Goal: Task Accomplishment & Management: Manage account settings

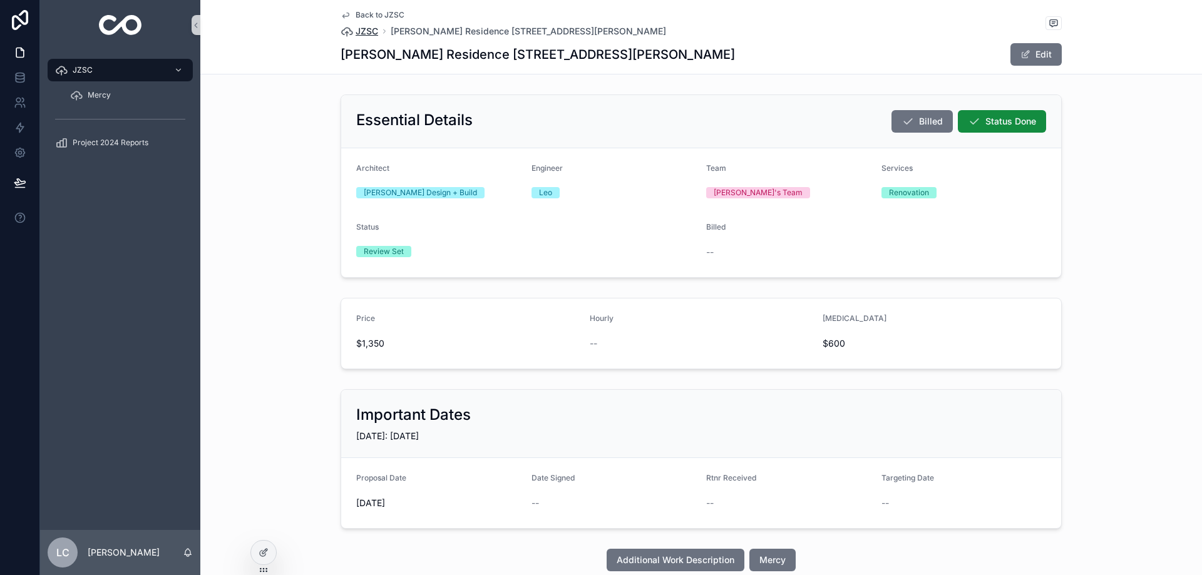
click at [356, 25] on span "JZSC" at bounding box center [367, 31] width 23 height 13
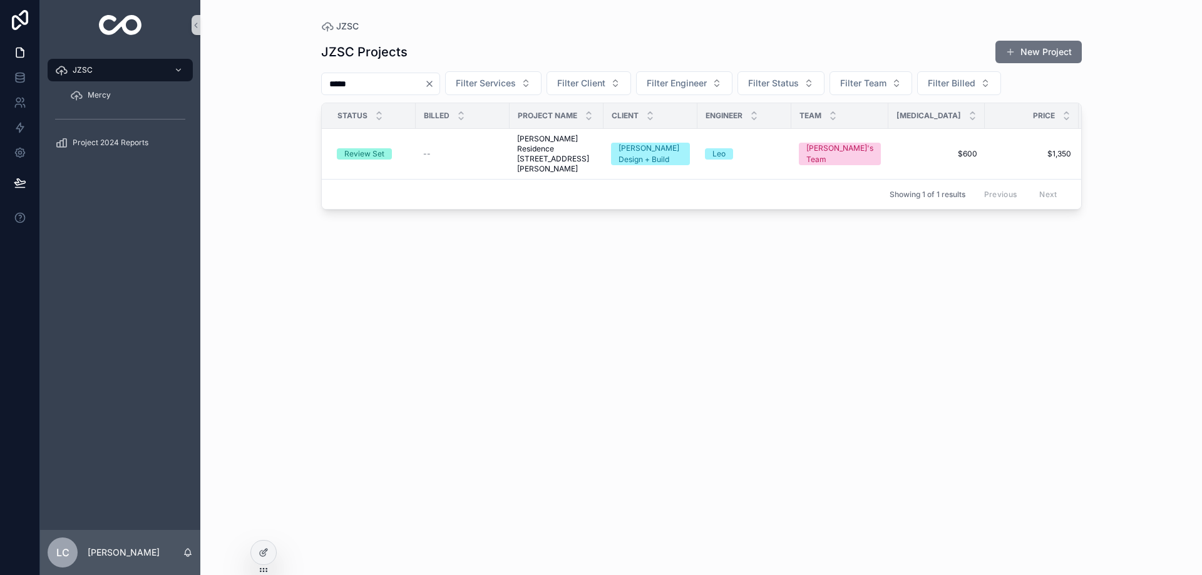
click at [435, 87] on icon "Clear" at bounding box center [430, 84] width 10 height 10
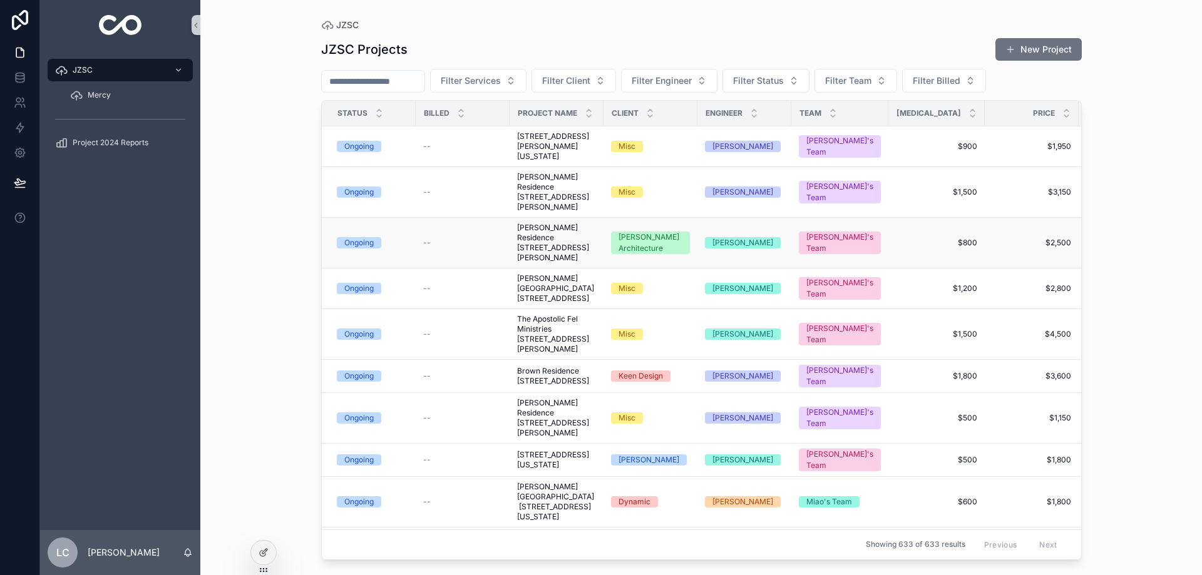
click at [555, 234] on span "[PERSON_NAME] Residence [STREET_ADDRESS][PERSON_NAME]" at bounding box center [556, 243] width 79 height 40
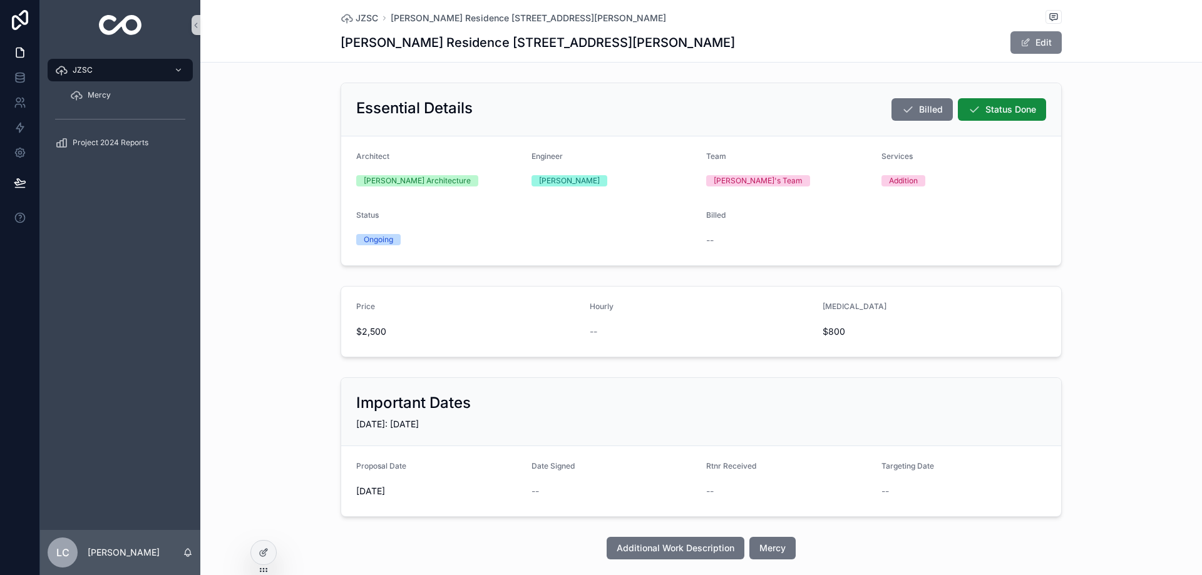
click at [1028, 49] on button "Edit" at bounding box center [1036, 42] width 51 height 23
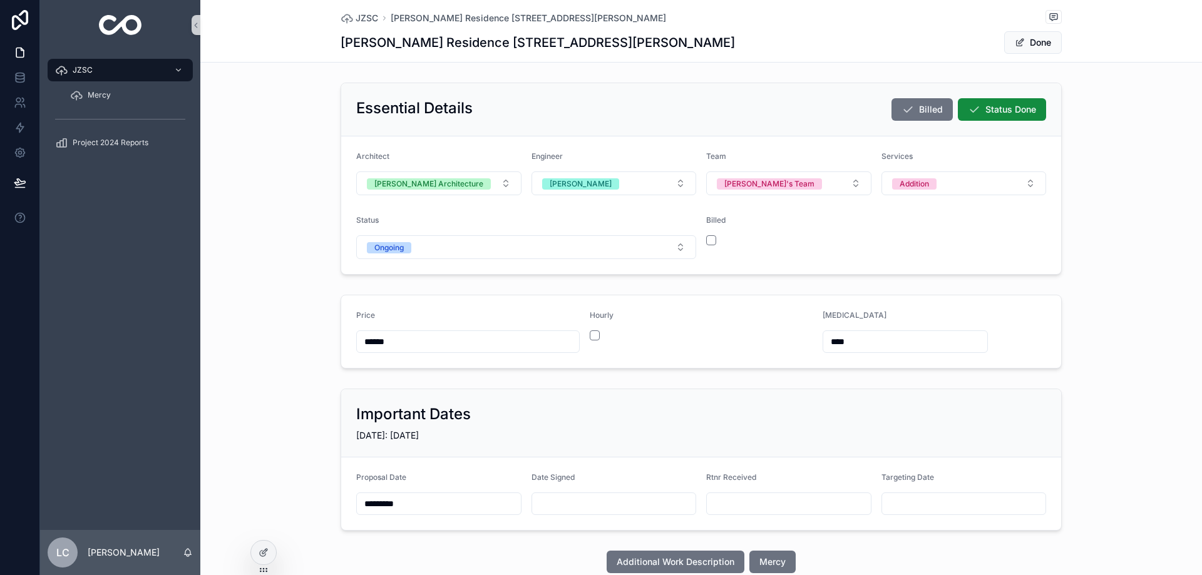
click at [582, 498] on input "scrollable content" at bounding box center [614, 504] width 164 height 18
click at [709, 443] on button "29" at bounding box center [710, 446] width 23 height 23
type input "*********"
click at [1032, 44] on button "Done" at bounding box center [1033, 42] width 58 height 23
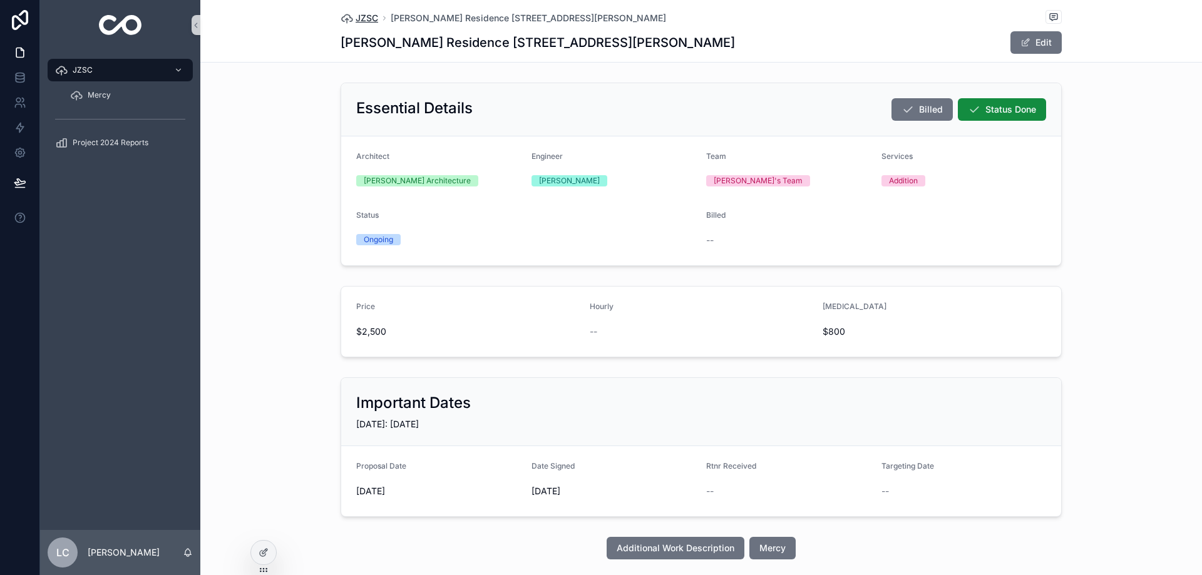
click at [369, 18] on span "JZSC" at bounding box center [367, 18] width 23 height 13
